Goal: Book appointment/travel/reservation

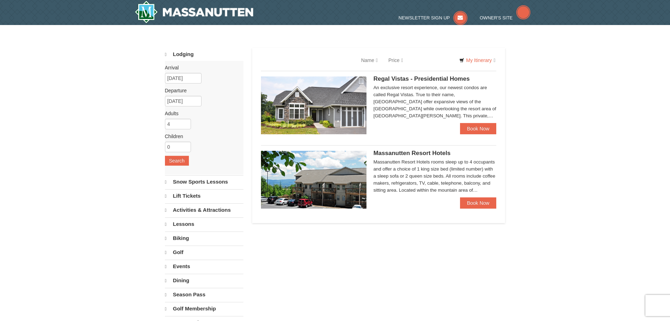
select select "9"
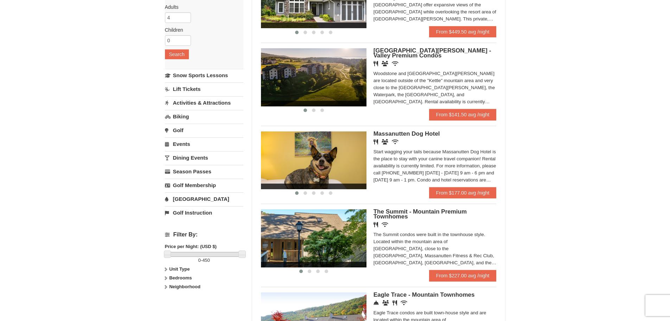
scroll to position [70, 0]
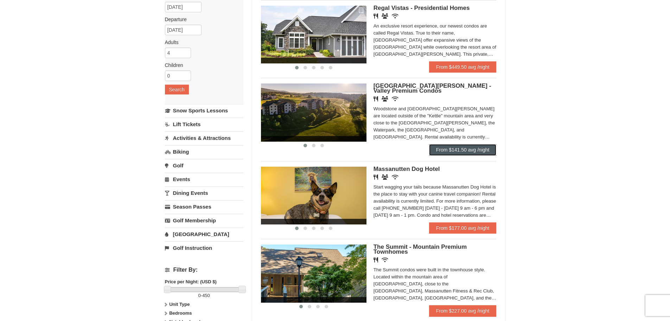
click at [481, 152] on link "From $141.50 avg /night" at bounding box center [463, 149] width 68 height 11
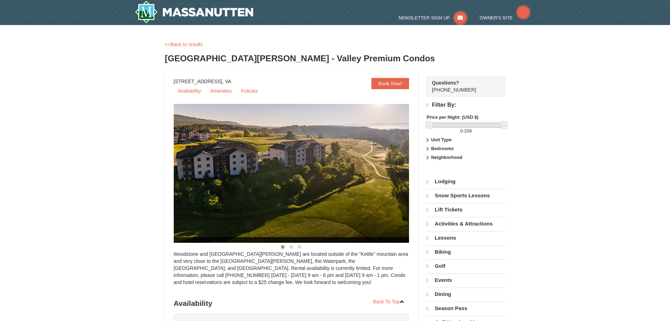
select select "9"
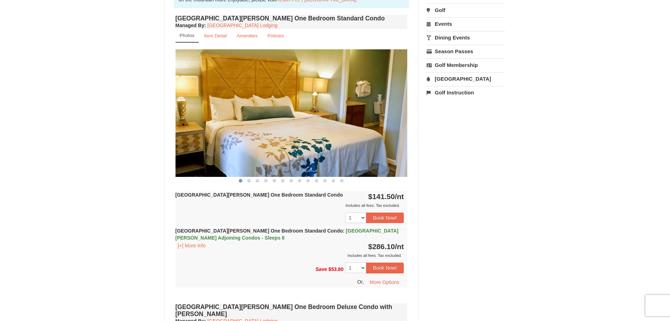
scroll to position [211, 0]
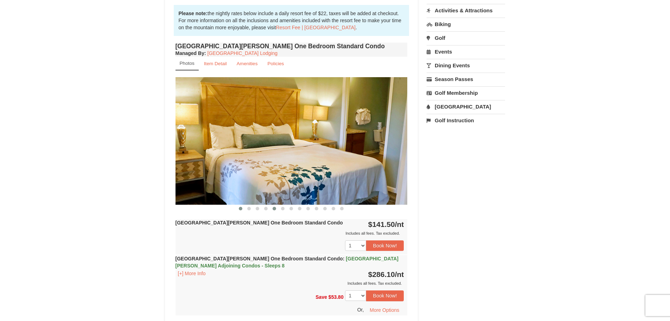
click at [272, 207] on button at bounding box center [274, 208] width 8 height 7
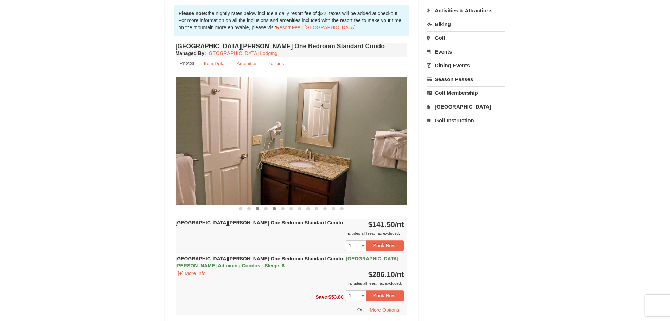
click at [260, 205] on button at bounding box center [257, 208] width 8 height 7
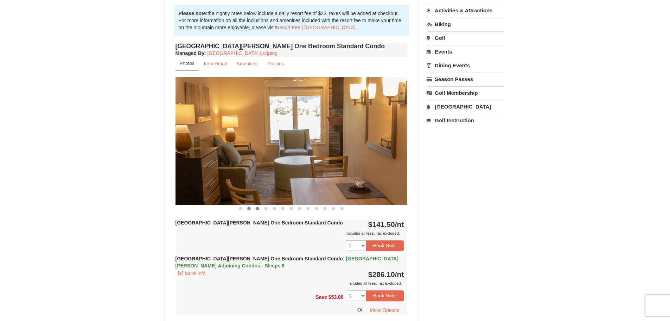
click at [248, 208] on span at bounding box center [249, 209] width 4 height 4
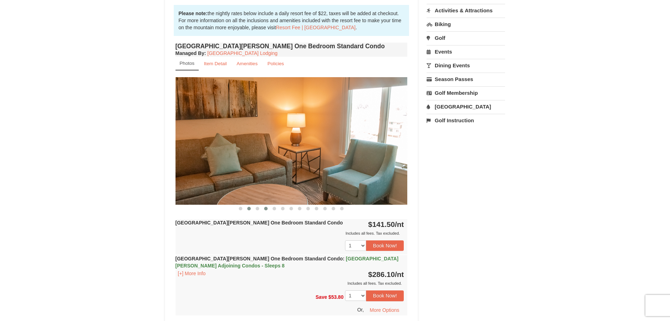
click at [264, 206] on button at bounding box center [266, 208] width 8 height 7
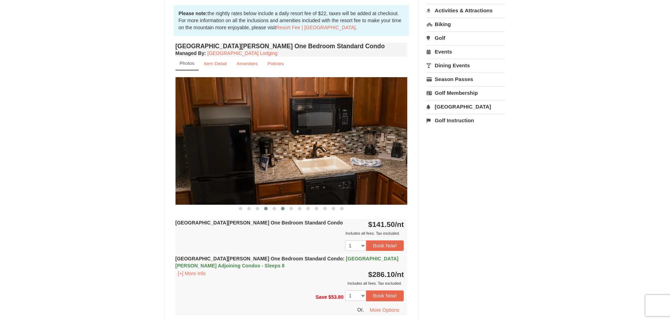
click at [279, 206] on button at bounding box center [283, 208] width 8 height 7
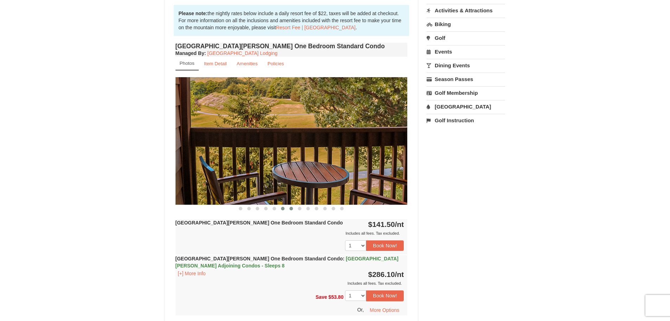
click at [289, 206] on button at bounding box center [291, 208] width 8 height 7
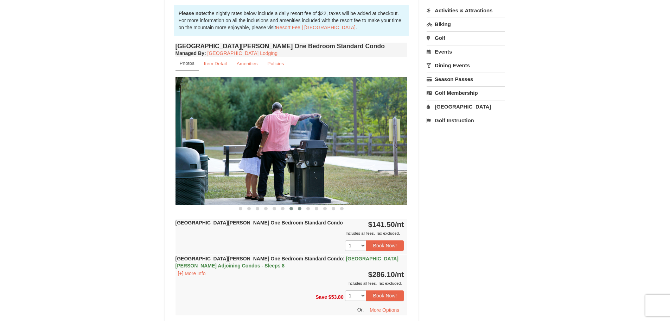
click at [299, 207] on span at bounding box center [300, 209] width 4 height 4
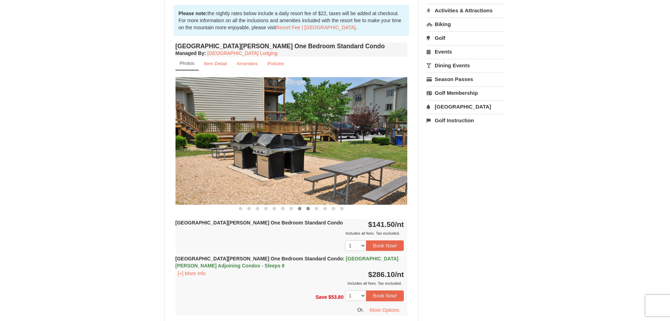
click at [310, 209] on button at bounding box center [308, 208] width 8 height 7
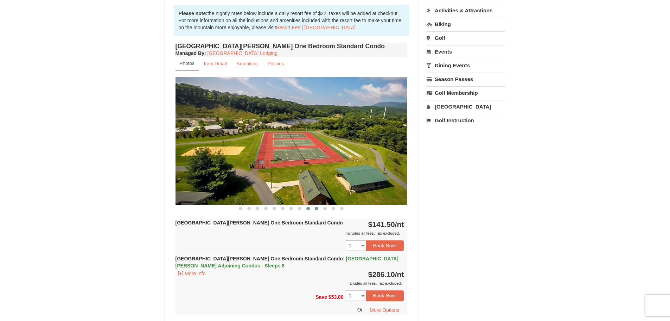
click at [320, 208] on button at bounding box center [316, 208] width 8 height 7
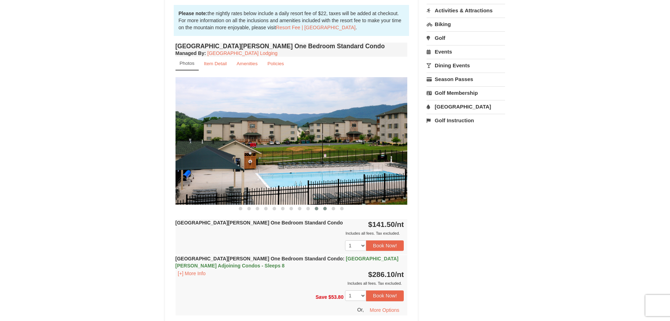
click at [326, 207] on span at bounding box center [325, 209] width 4 height 4
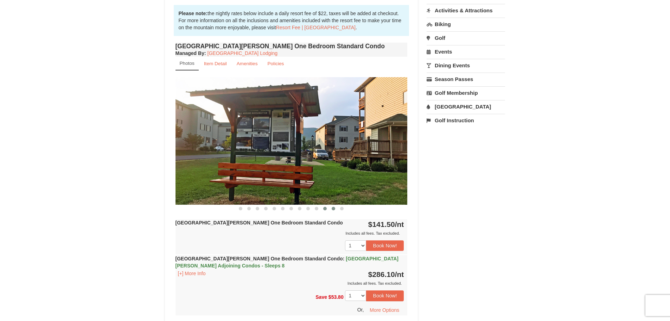
click at [334, 205] on button at bounding box center [333, 208] width 8 height 7
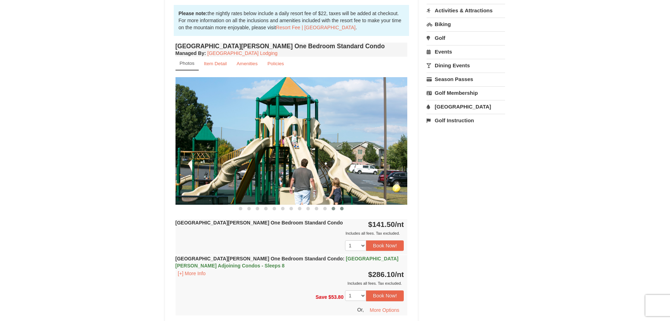
click at [344, 207] on button at bounding box center [342, 208] width 8 height 7
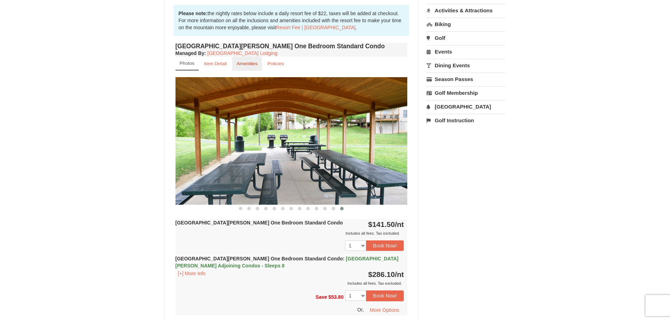
click at [241, 64] on small "Amenities" at bounding box center [247, 63] width 21 height 5
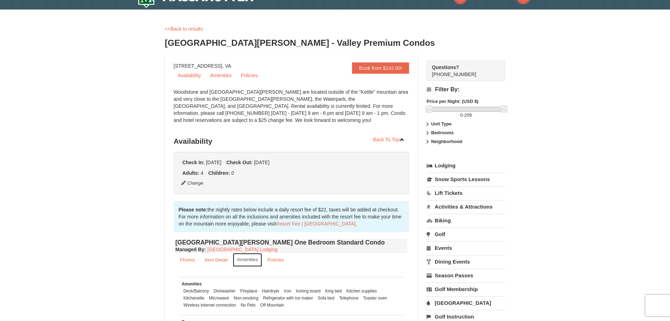
scroll to position [0, 0]
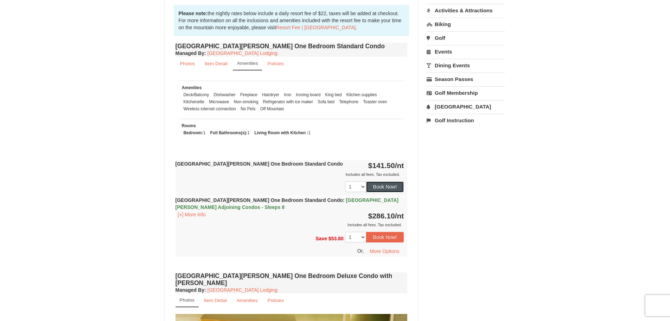
click at [387, 187] on button "Book Now!" at bounding box center [385, 186] width 38 height 11
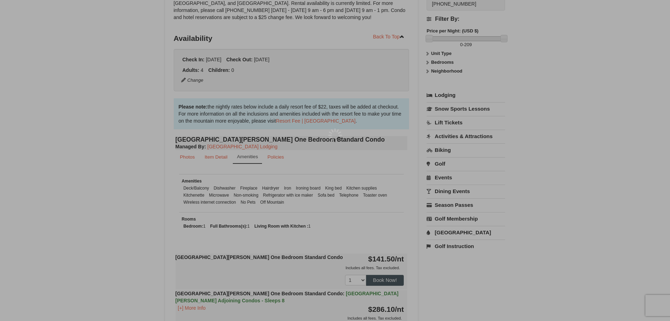
scroll to position [69, 0]
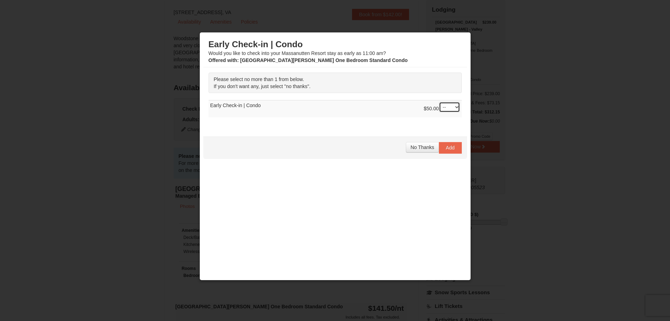
click at [449, 110] on select "-- 01" at bounding box center [449, 107] width 21 height 11
click at [452, 150] on button "Add" at bounding box center [450, 147] width 23 height 11
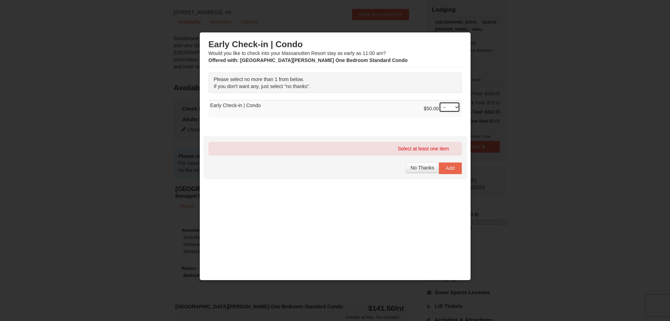
click at [448, 110] on select "-- 01" at bounding box center [449, 107] width 21 height 11
select select "1"
click at [439, 102] on select "-- 01" at bounding box center [449, 107] width 21 height 11
click at [448, 165] on span "Add" at bounding box center [450, 168] width 9 height 6
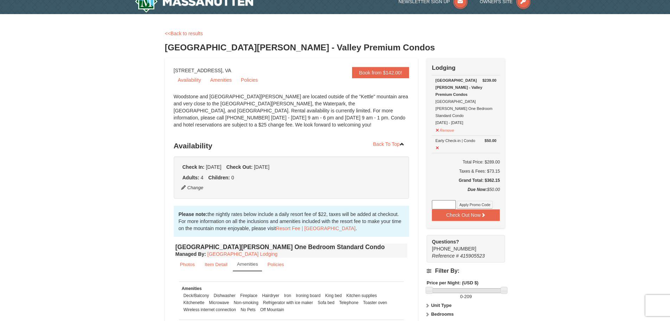
scroll to position [0, 0]
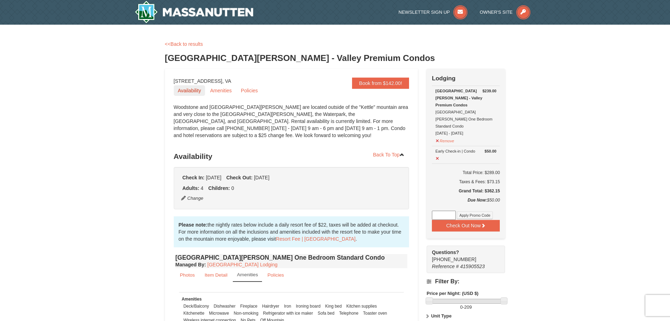
click at [190, 85] on link "Availability" at bounding box center [190, 90] width 32 height 11
click at [197, 44] on link "<<Back to results" at bounding box center [184, 44] width 38 height 6
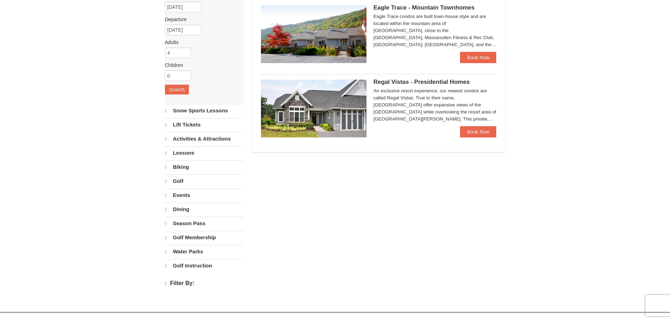
select select "9"
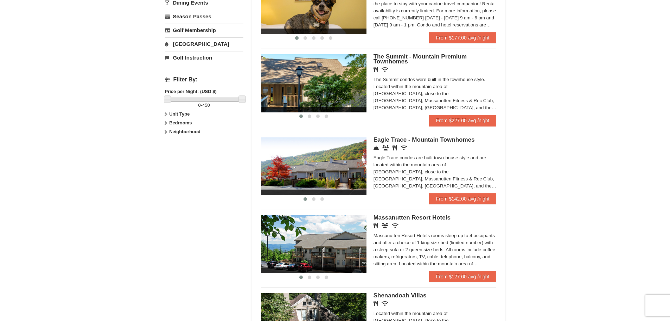
scroll to position [281, 0]
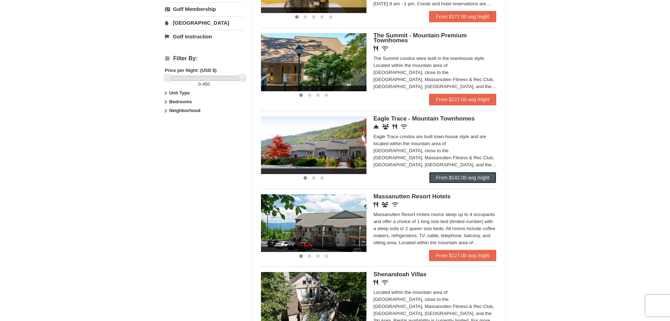
click at [446, 179] on link "From $142.00 avg /night" at bounding box center [463, 177] width 68 height 11
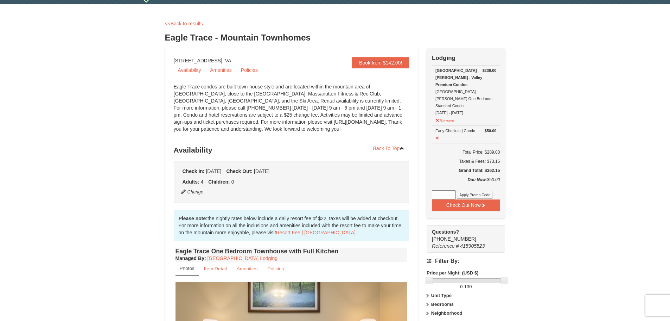
scroll to position [211, 0]
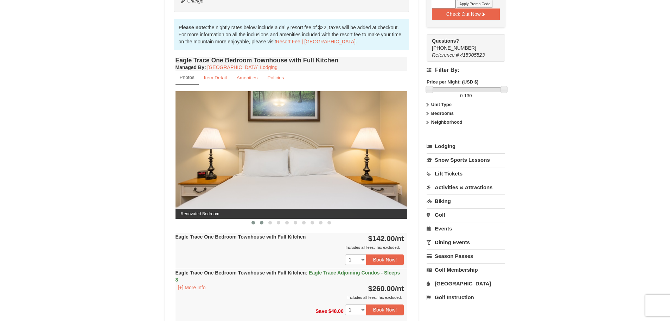
click at [261, 222] on span at bounding box center [262, 223] width 4 height 4
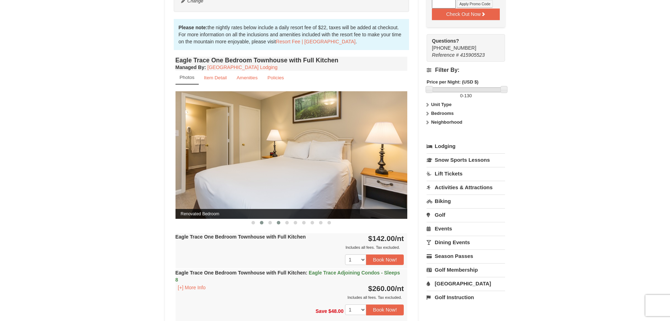
click at [276, 222] on button at bounding box center [278, 222] width 8 height 7
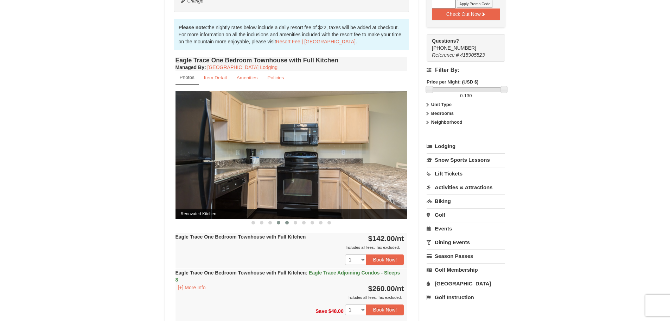
click at [290, 222] on button at bounding box center [287, 222] width 8 height 7
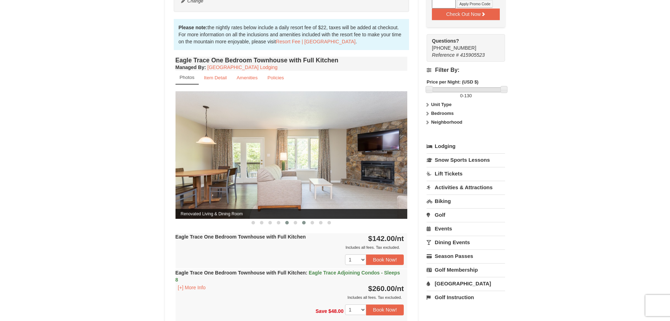
click at [306, 223] on button at bounding box center [304, 222] width 8 height 7
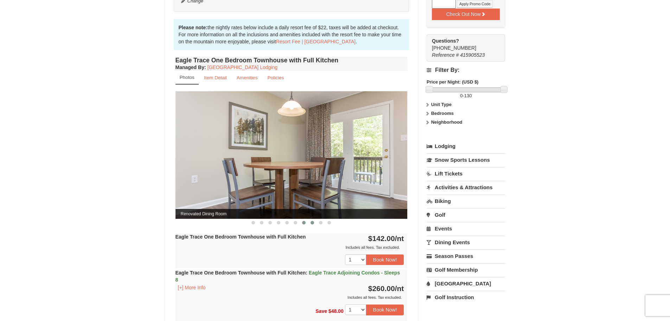
click at [316, 222] on button at bounding box center [312, 222] width 8 height 7
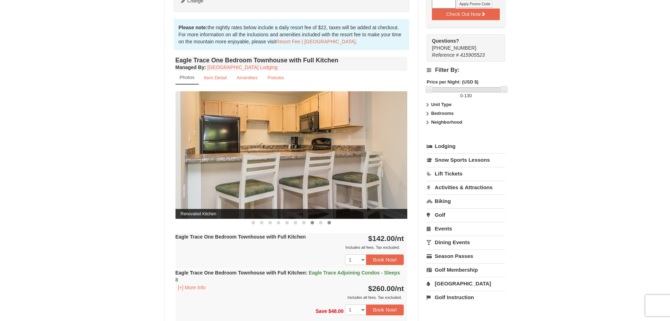
click at [326, 221] on button at bounding box center [329, 222] width 8 height 7
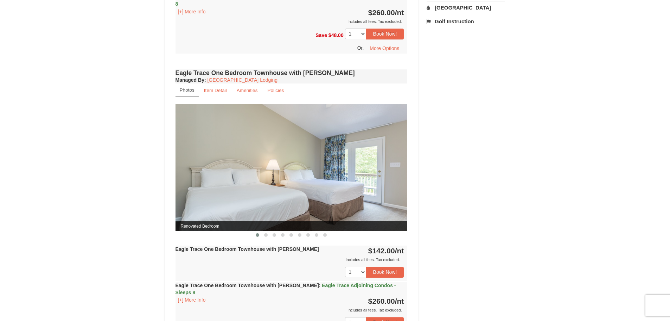
scroll to position [528, 0]
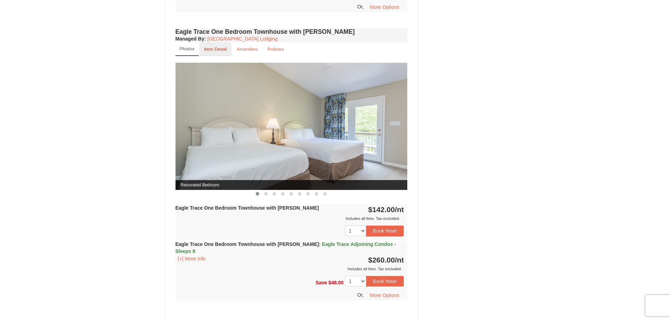
click at [225, 53] on link "Item Detail" at bounding box center [215, 49] width 32 height 14
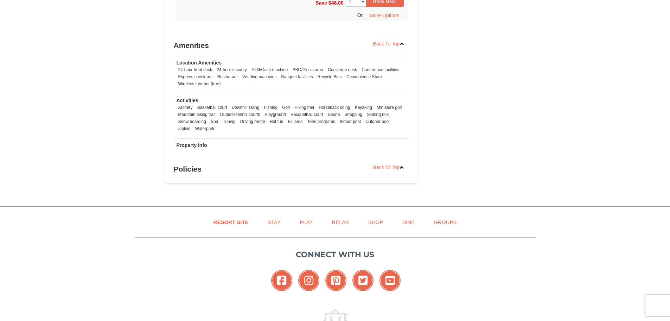
scroll to position [739, 0]
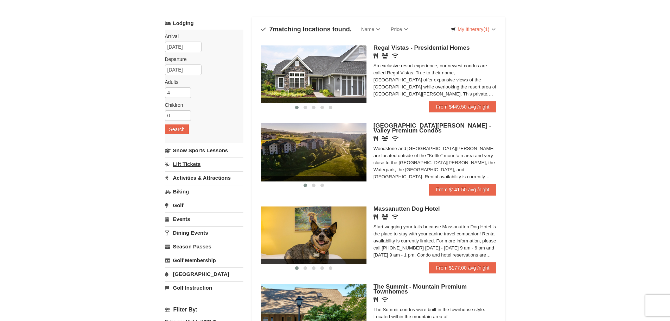
scroll to position [35, 0]
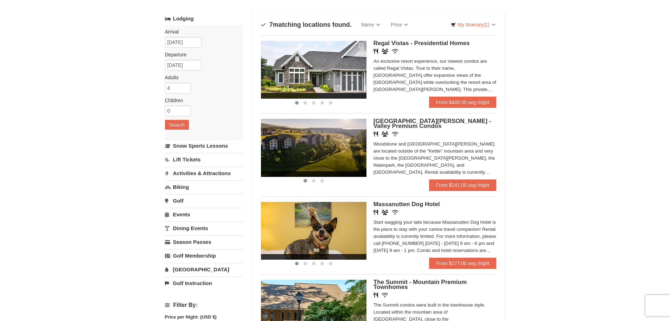
click at [191, 266] on link "[GEOGRAPHIC_DATA]" at bounding box center [204, 268] width 78 height 13
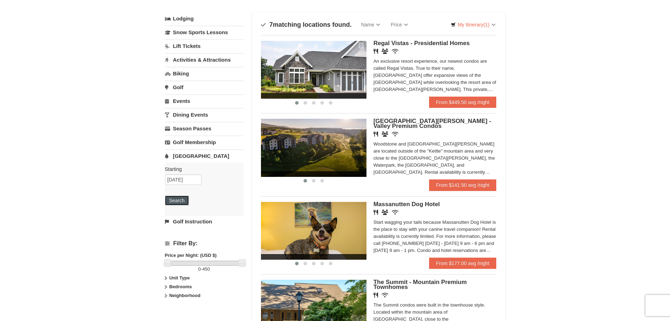
click at [184, 200] on button "Search" at bounding box center [177, 200] width 24 height 10
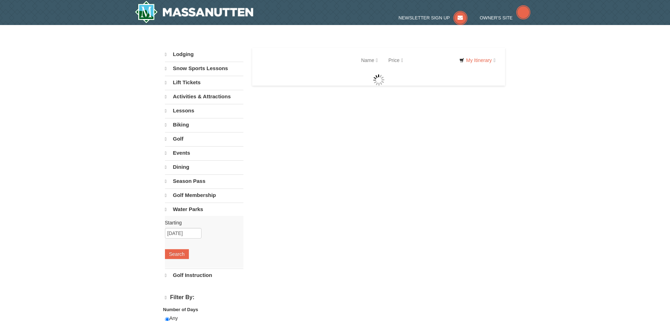
select select "9"
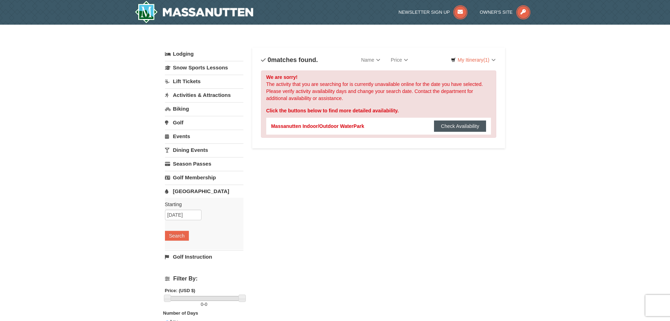
click at [464, 126] on button "Check Availability" at bounding box center [460, 125] width 52 height 11
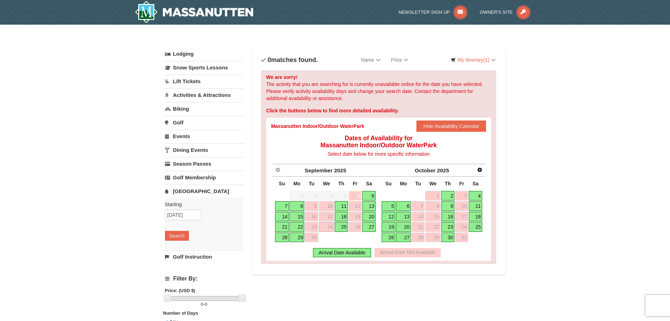
click at [345, 228] on link "25" at bounding box center [341, 227] width 13 height 10
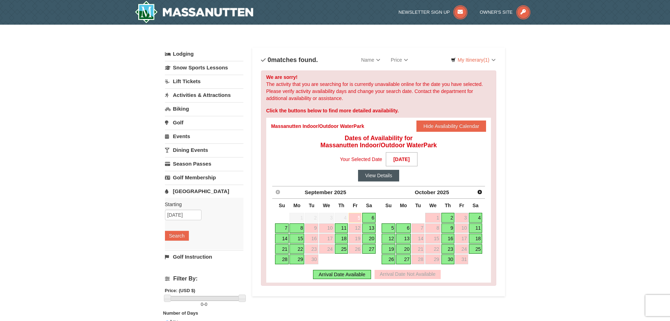
click at [392, 174] on button "View Details" at bounding box center [378, 175] width 41 height 11
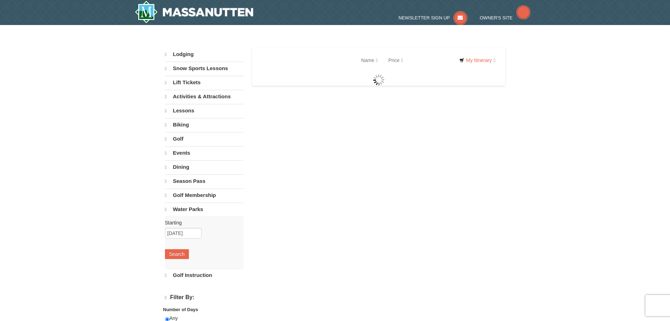
select select "9"
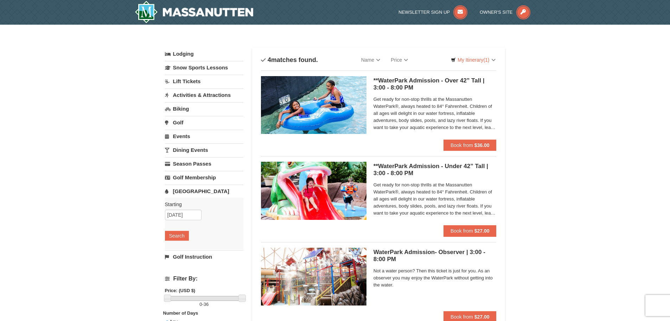
click at [592, 300] on div "× Categories List Filter My Itinerary (1) Check Out Now Lodging $239.00 [GEOGRA…" at bounding box center [335, 229] width 670 height 408
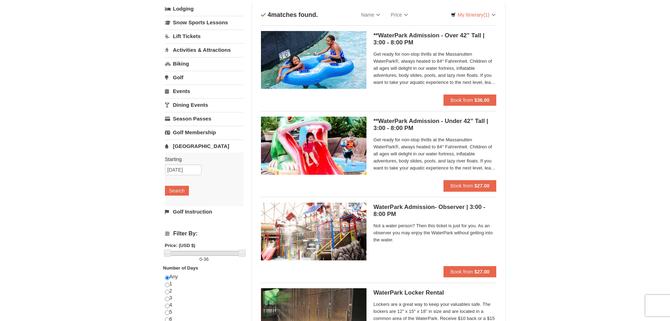
scroll to position [35, 0]
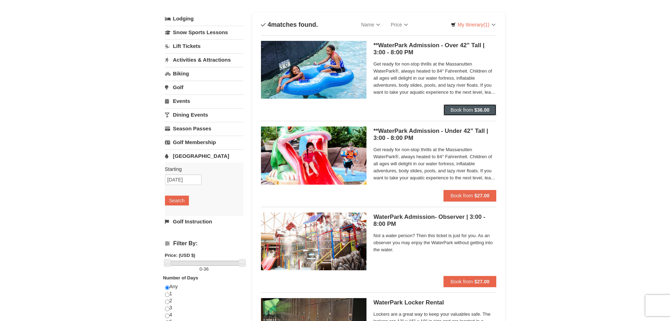
click at [467, 110] on span "Book from" at bounding box center [462, 110] width 23 height 6
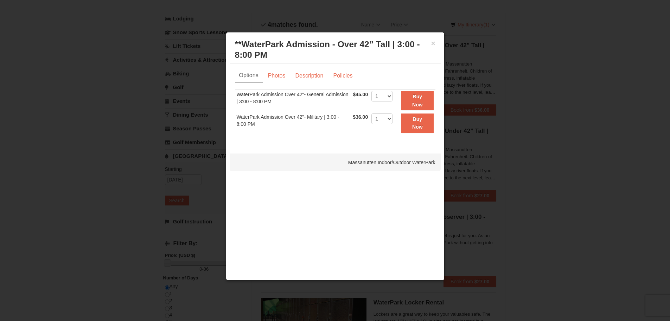
click at [562, 70] on div at bounding box center [335, 160] width 670 height 321
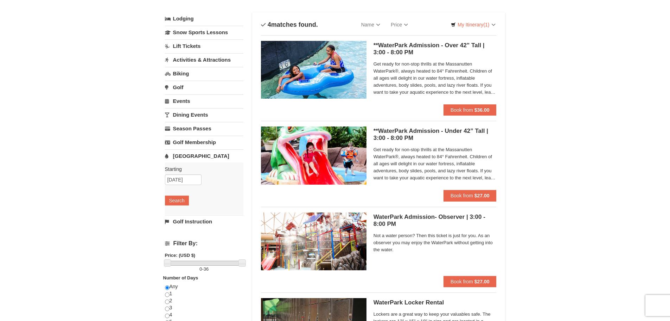
click at [350, 72] on img at bounding box center [314, 70] width 106 height 58
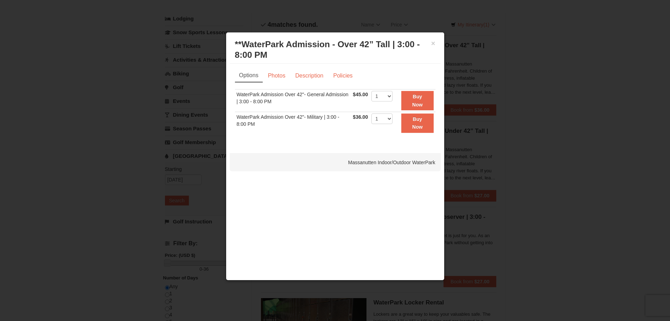
click at [531, 21] on div at bounding box center [335, 160] width 670 height 321
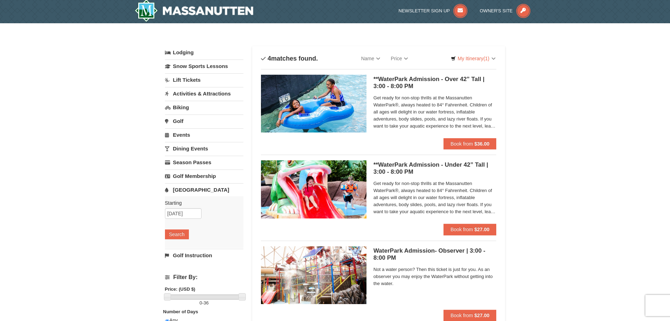
scroll to position [0, 0]
